Goal: Obtain resource: Obtain resource

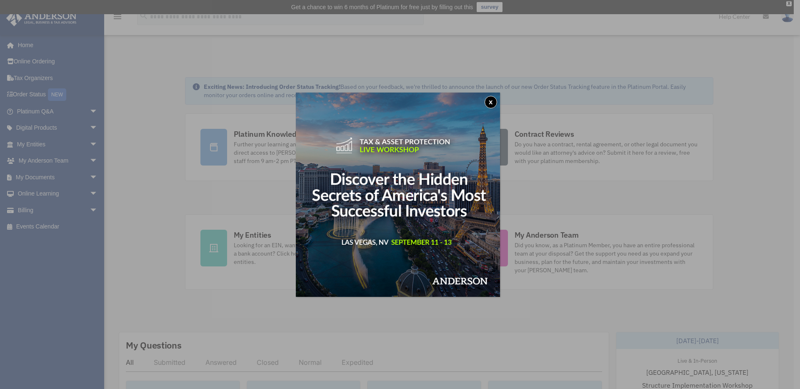
click at [492, 101] on button "x" at bounding box center [490, 102] width 12 height 12
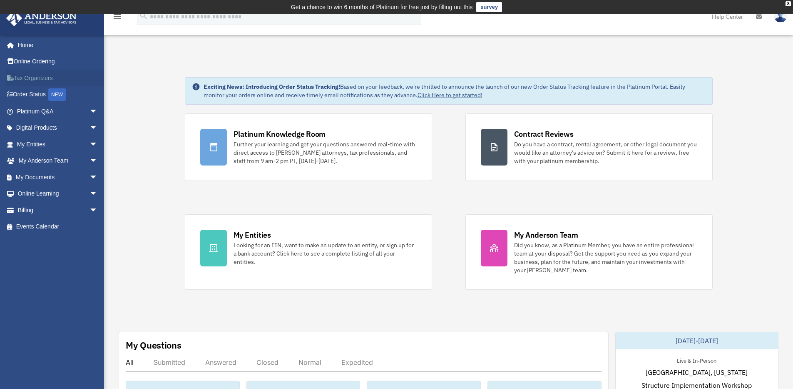
click at [55, 78] on link "Tax Organizers" at bounding box center [58, 78] width 105 height 17
click at [35, 140] on link "My Entities arrow_drop_down" at bounding box center [58, 144] width 105 height 17
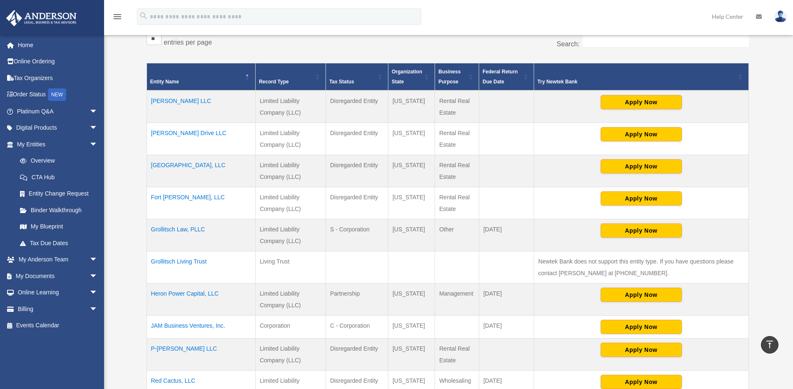
scroll to position [437, 0]
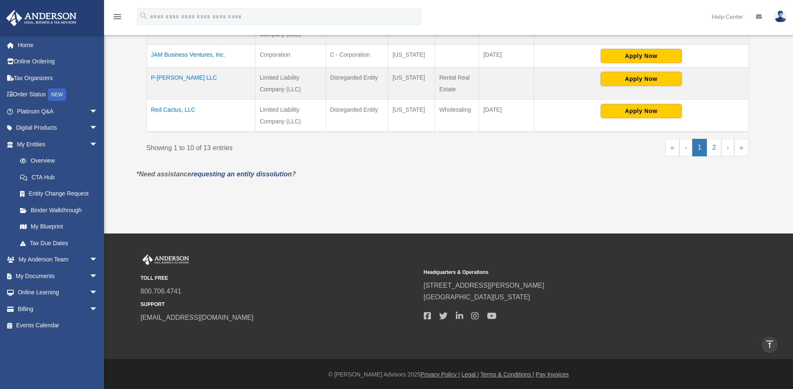
click at [555, 174] on p "*Need assistance requesting an entity dissolution ?" at bounding box center [447, 174] width 635 height 12
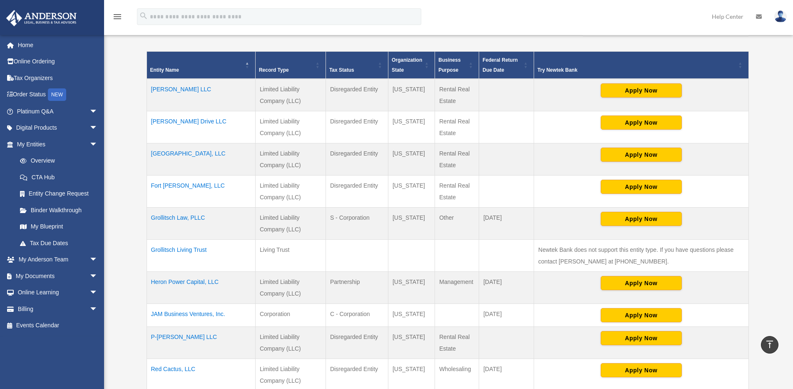
scroll to position [315, 0]
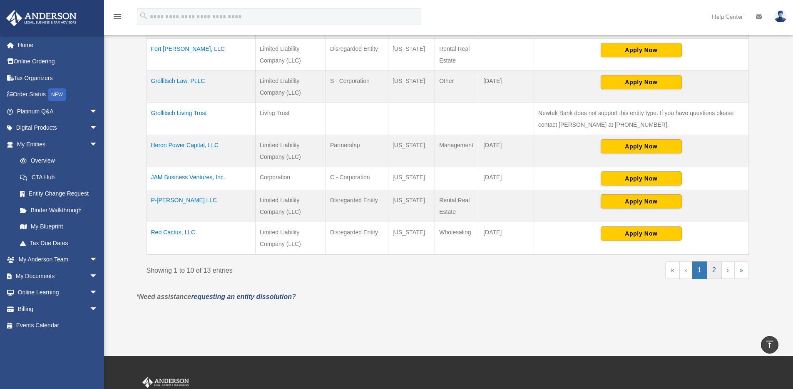
click at [709, 273] on link "2" at bounding box center [714, 269] width 15 height 17
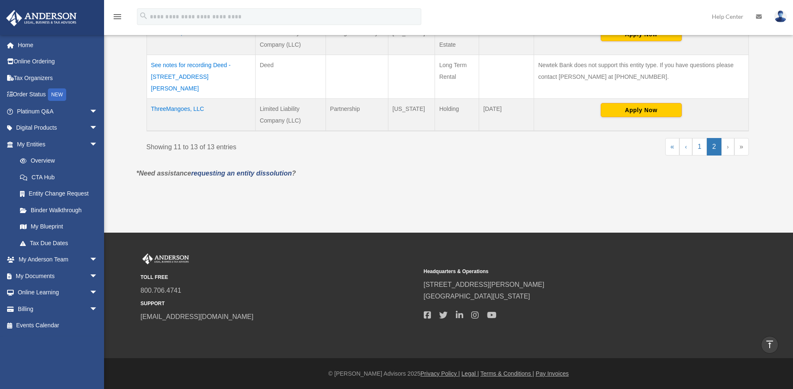
scroll to position [222, 0]
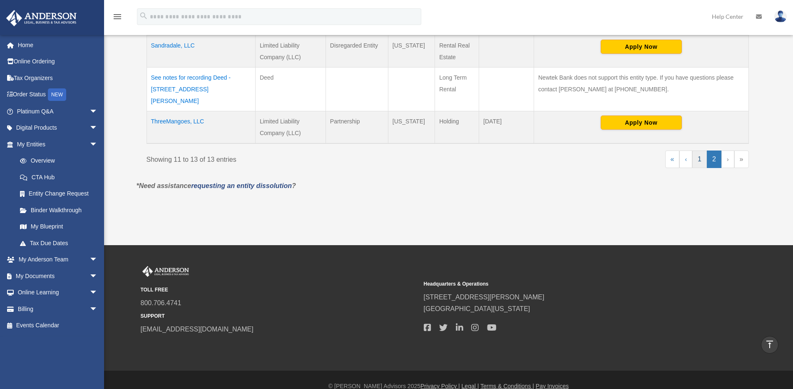
click at [701, 151] on link "1" at bounding box center [700, 158] width 15 height 17
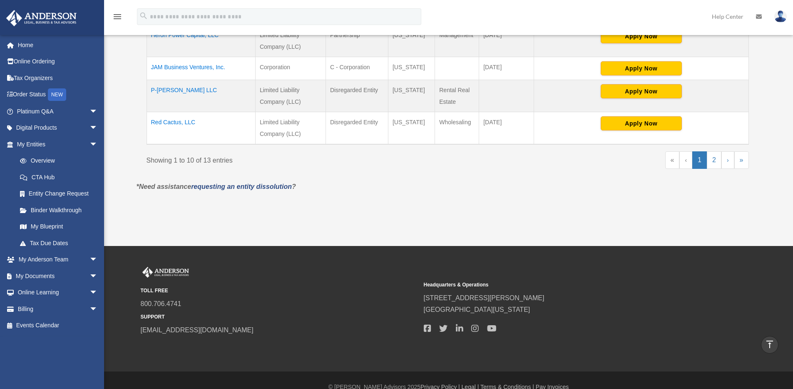
scroll to position [437, 0]
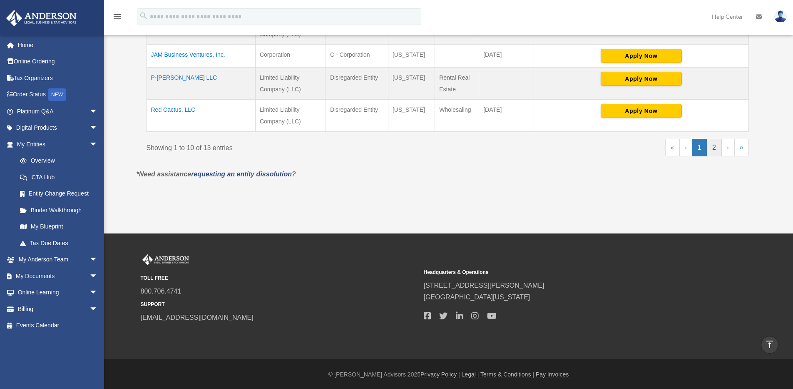
click at [715, 149] on link "2" at bounding box center [714, 147] width 15 height 17
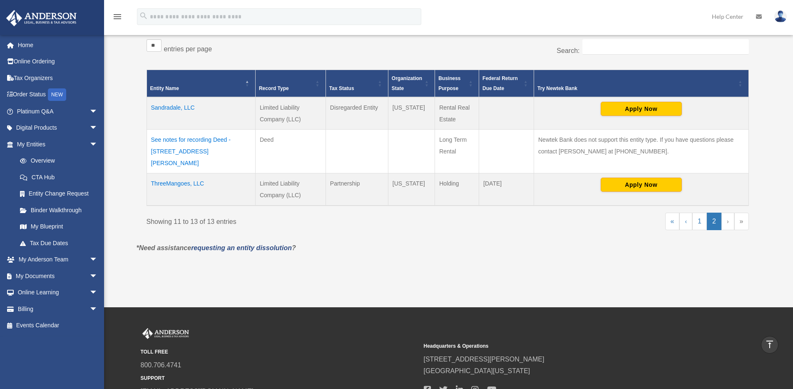
scroll to position [162, 0]
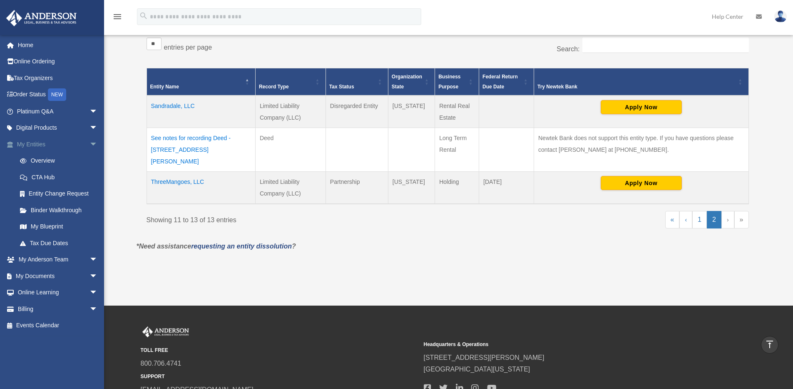
click at [44, 145] on link "My Entities arrow_drop_down" at bounding box center [58, 144] width 105 height 17
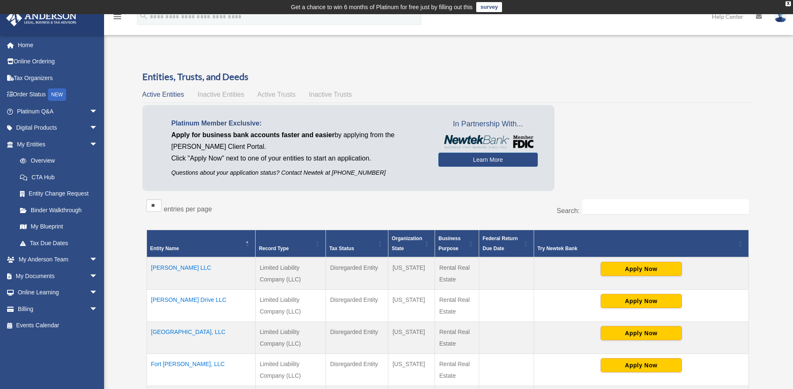
click at [226, 92] on span "Inactive Entities" at bounding box center [220, 94] width 47 height 7
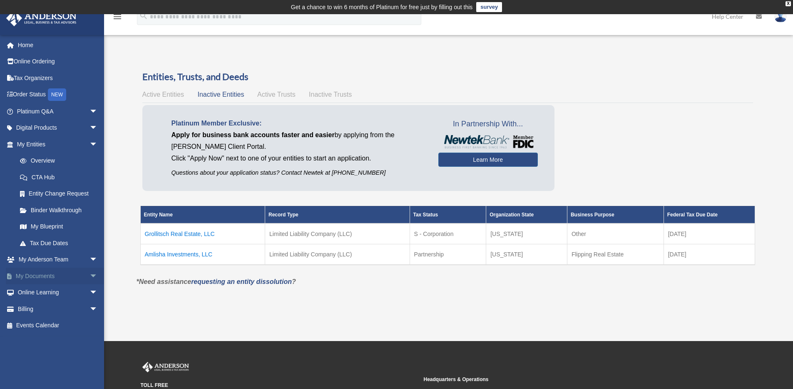
click at [55, 272] on link "My Documents arrow_drop_down" at bounding box center [58, 275] width 105 height 17
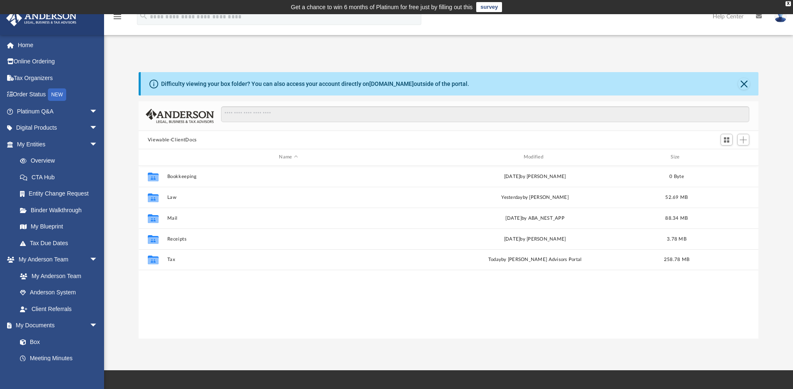
scroll to position [7, 7]
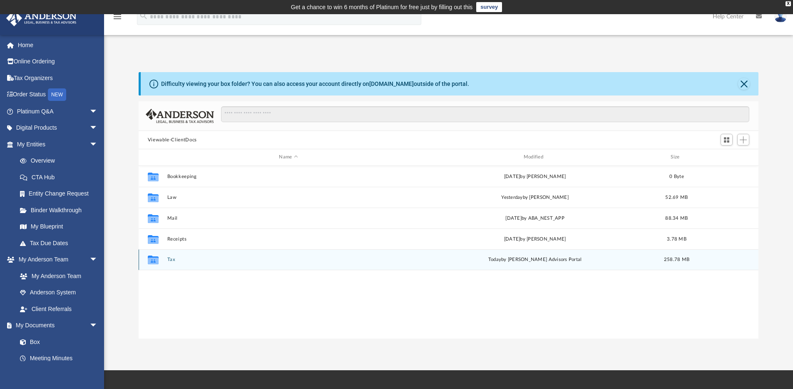
click at [174, 257] on button "Tax" at bounding box center [288, 259] width 243 height 5
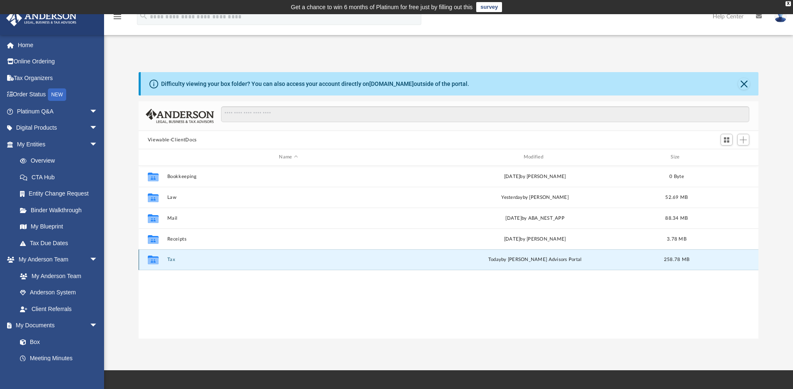
click at [174, 257] on button "Tax" at bounding box center [288, 259] width 243 height 5
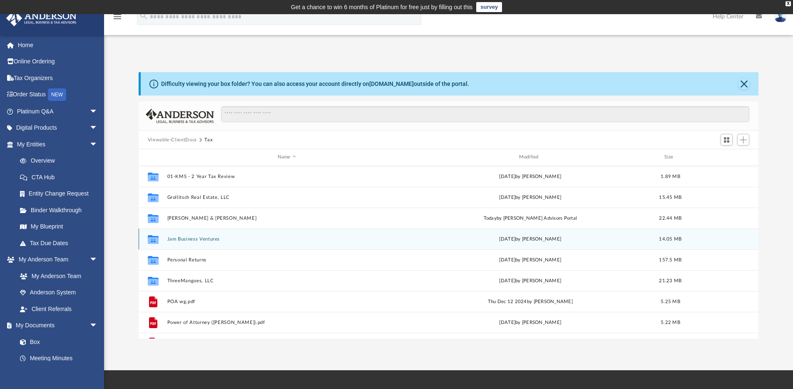
click at [522, 240] on div "Mon Aug 4 2025 by Shaqedra Riley" at bounding box center [531, 238] width 240 height 7
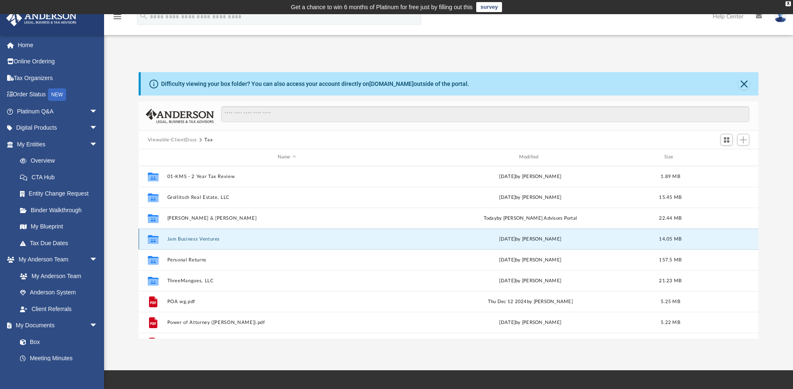
click at [196, 241] on button "Jam Business Ventures" at bounding box center [287, 238] width 240 height 5
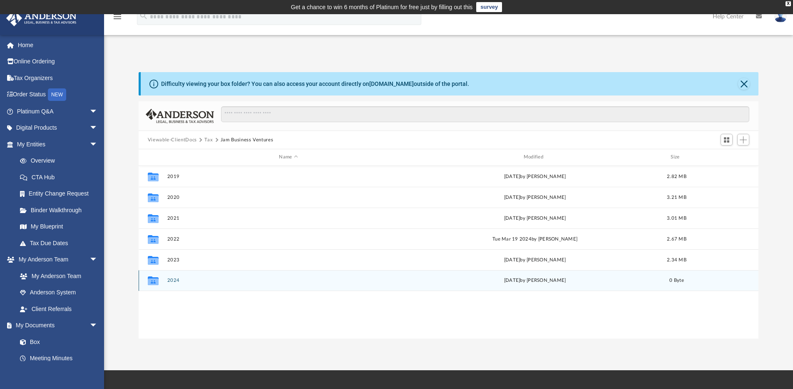
click at [175, 279] on button "2024" at bounding box center [288, 279] width 243 height 5
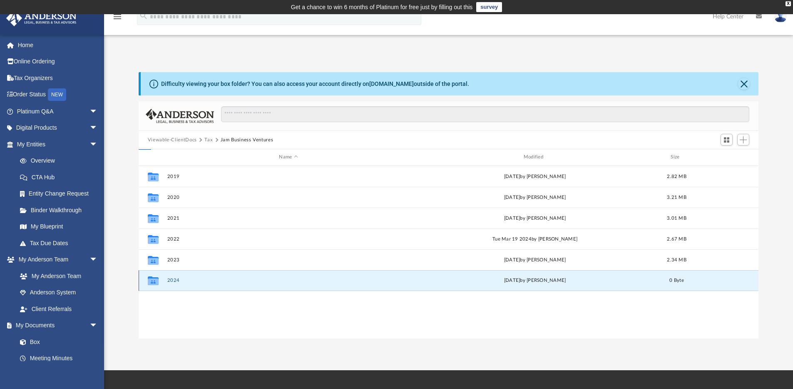
click at [175, 279] on button "2024" at bounding box center [288, 279] width 243 height 5
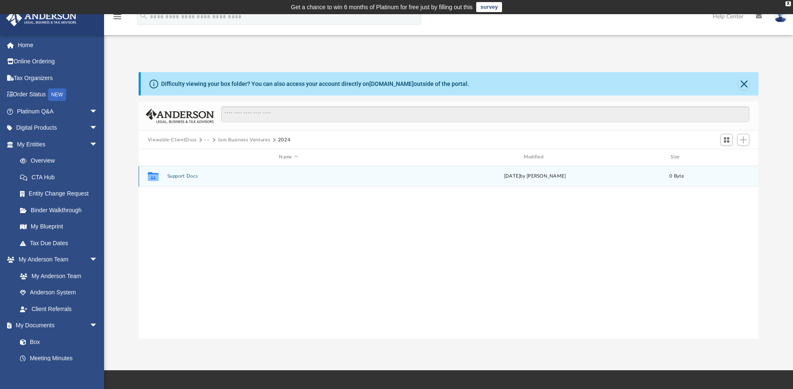
click at [179, 179] on div "Collaborated Folder Support Docs Mon Aug 4 2025 by Shaqedra Riley 0 Byte" at bounding box center [449, 176] width 620 height 21
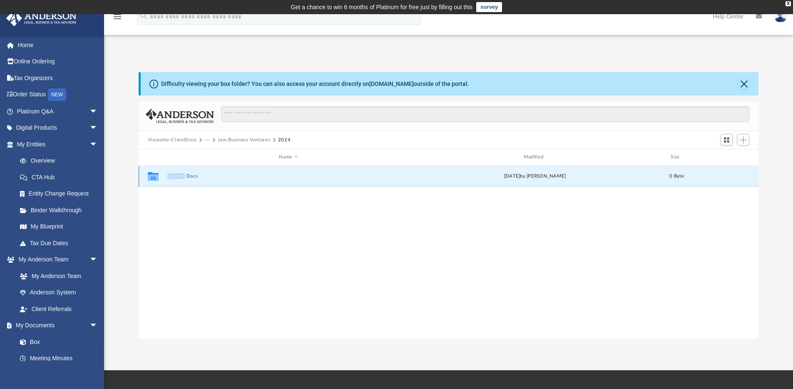
click at [184, 176] on button "Support Docs" at bounding box center [288, 175] width 243 height 5
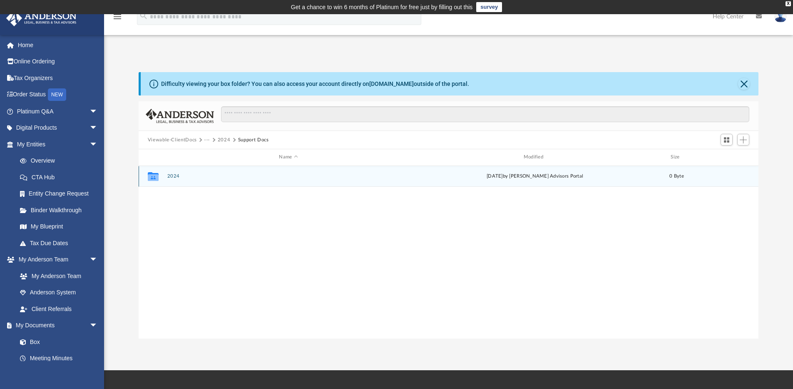
click at [172, 178] on button "2024" at bounding box center [288, 175] width 243 height 5
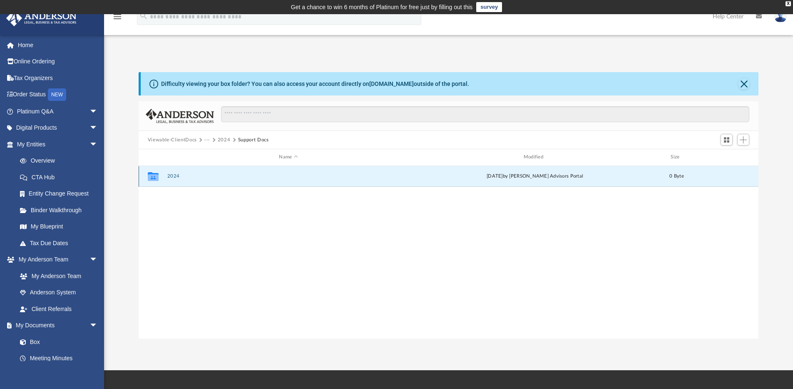
click at [172, 178] on button "2024" at bounding box center [288, 175] width 243 height 5
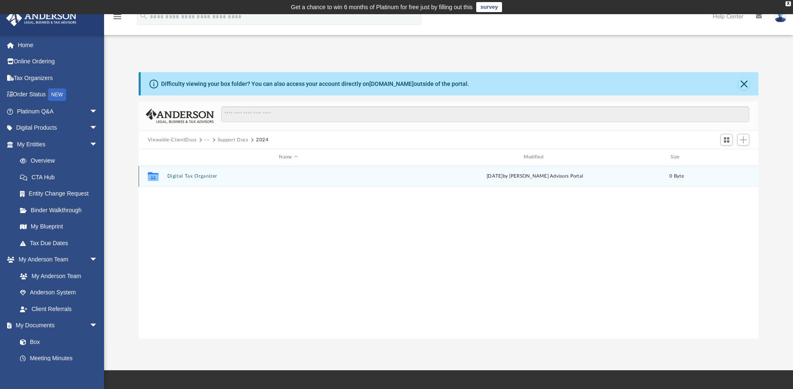
click at [188, 177] on button "Digital Tax Organizer" at bounding box center [288, 175] width 243 height 5
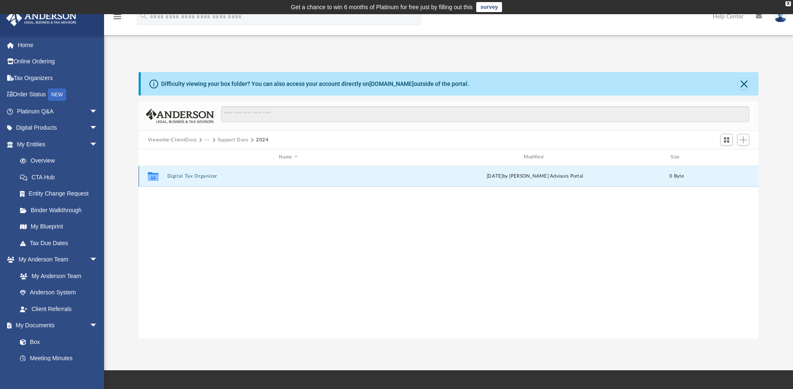
click at [188, 177] on button "Digital Tax Organizer" at bounding box center [288, 175] width 243 height 5
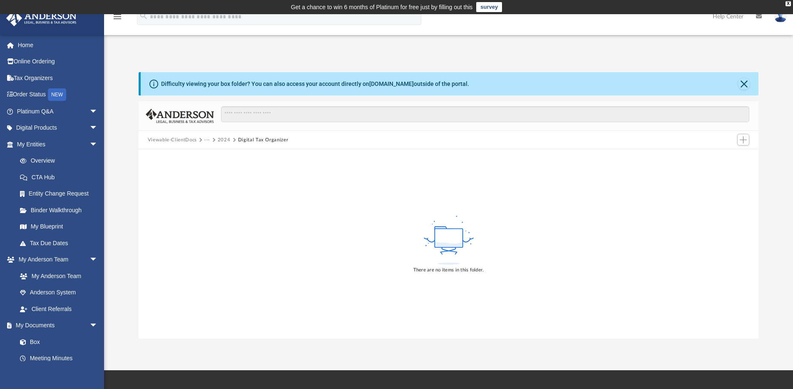
click at [745, 88] on button "Close" at bounding box center [744, 84] width 12 height 12
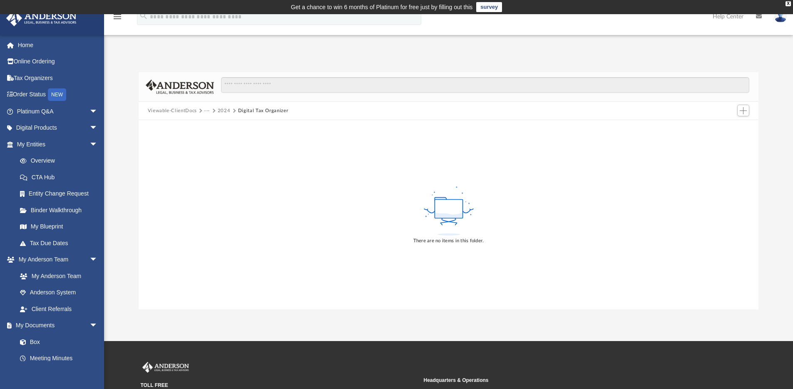
click at [191, 112] on button "Viewable-ClientDocs" at bounding box center [172, 110] width 49 height 7
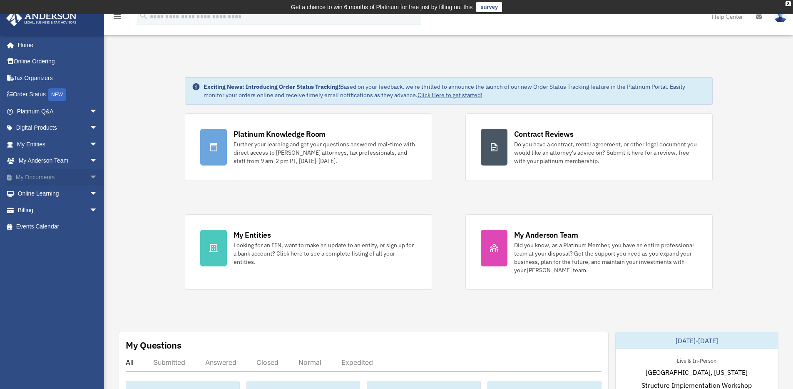
click at [43, 178] on link "My Documents arrow_drop_down" at bounding box center [58, 177] width 105 height 17
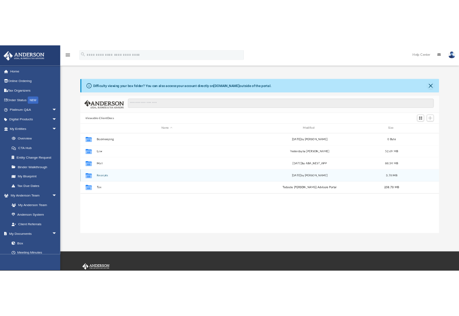
scroll to position [7, 7]
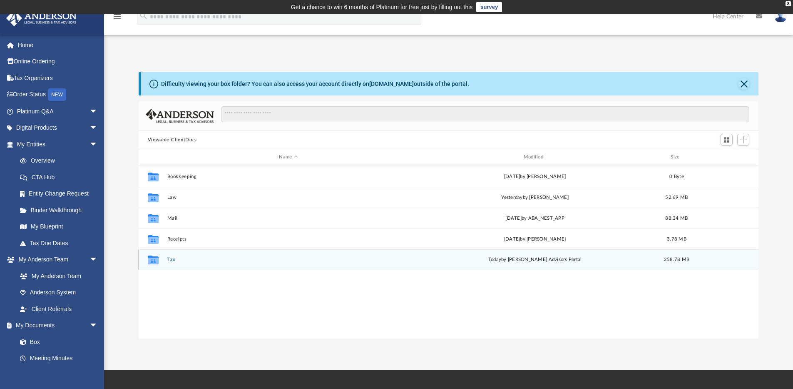
click at [168, 263] on div "Collaborated Folder Tax [DATE] by [PERSON_NAME] Advisors Portal 258.78 MB" at bounding box center [449, 259] width 620 height 21
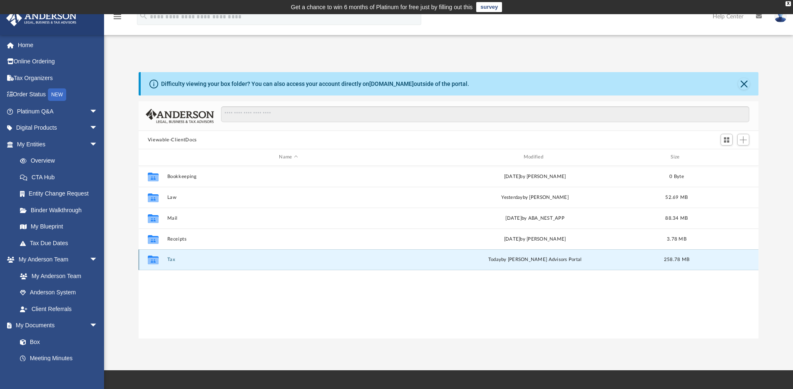
click at [168, 263] on div "Collaborated Folder Tax [DATE] by [PERSON_NAME] Advisors Portal 258.78 MB" at bounding box center [449, 259] width 620 height 21
click at [158, 260] on icon "grid" at bounding box center [153, 260] width 11 height 7
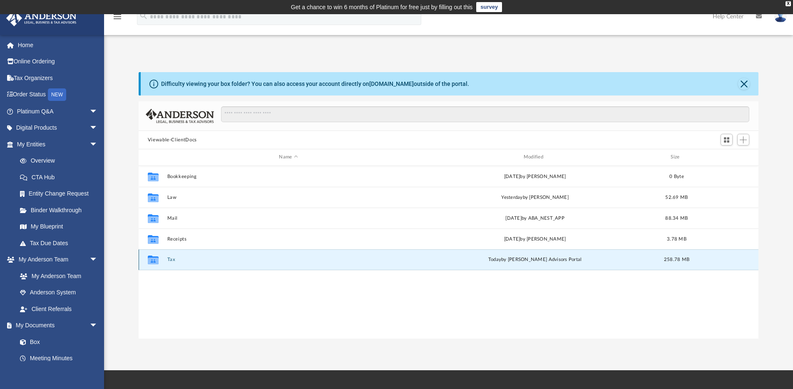
click at [170, 262] on button "Tax" at bounding box center [288, 259] width 243 height 5
click at [746, 84] on button "Close" at bounding box center [744, 84] width 12 height 12
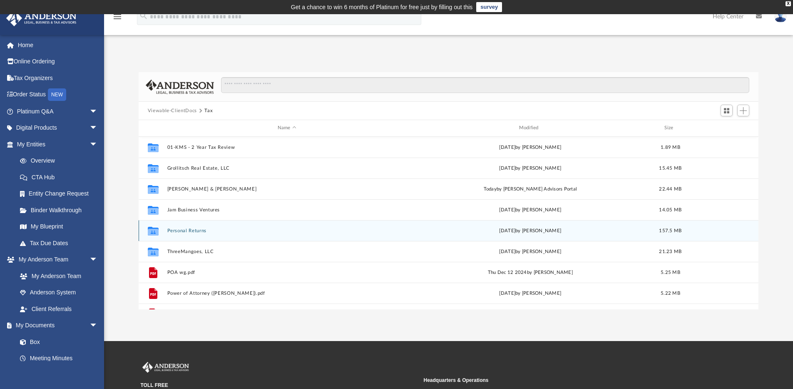
click at [171, 229] on button "Personal Returns" at bounding box center [287, 230] width 240 height 5
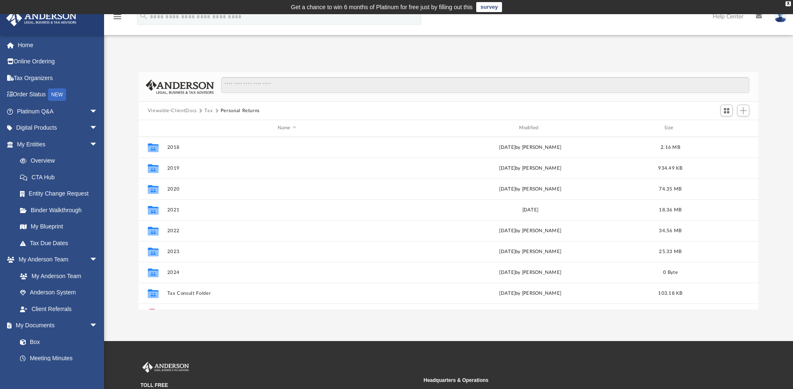
click at [208, 110] on button "Tax" at bounding box center [208, 110] width 8 height 7
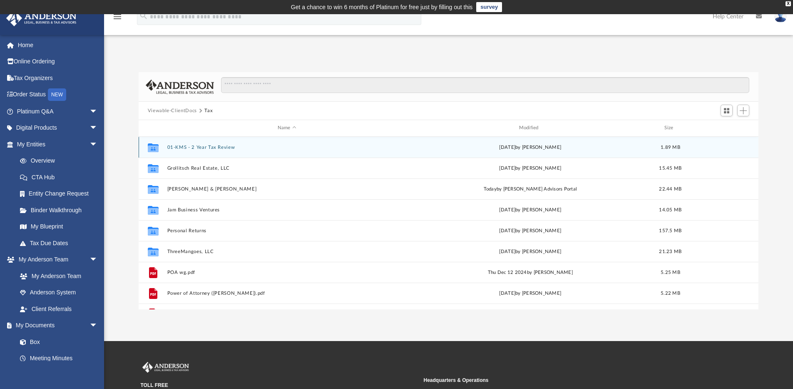
scroll to position [183, 614]
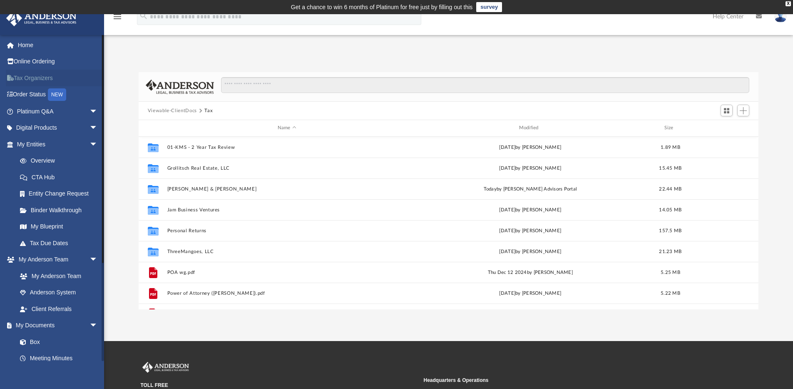
click at [45, 76] on link "Tax Organizers" at bounding box center [58, 78] width 105 height 17
